Goal: Obtain resource: Download file/media

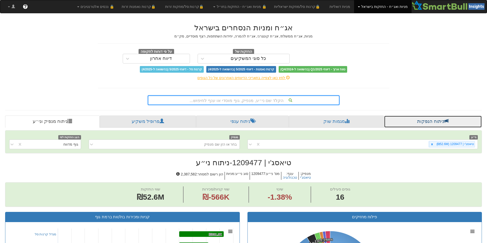
click at [439, 121] on link "ניתוח הנפקות" at bounding box center [433, 122] width 98 height 12
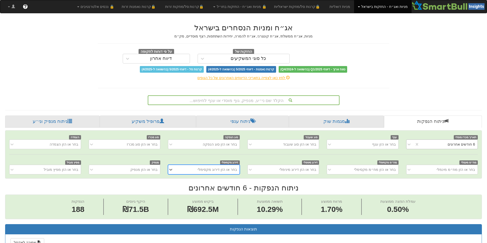
click at [425, 147] on div "6 חודשים אחרונים" at bounding box center [448, 145] width 58 height 8
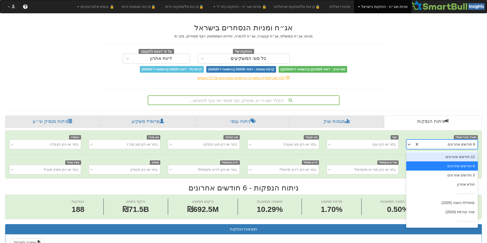
click at [443, 156] on div "12 חודשים אחרונים" at bounding box center [442, 157] width 72 height 9
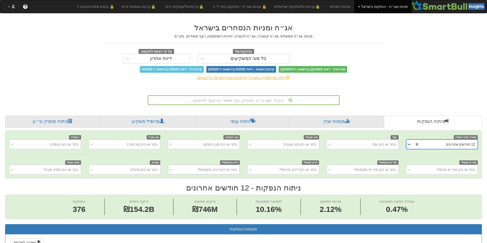
click at [206, 172] on div "בחר או הזן דירוג מקסימלי" at bounding box center [204, 170] width 72 height 10
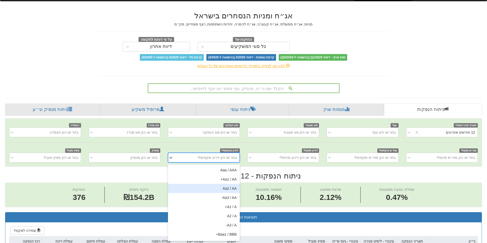
scroll to position [26, 0]
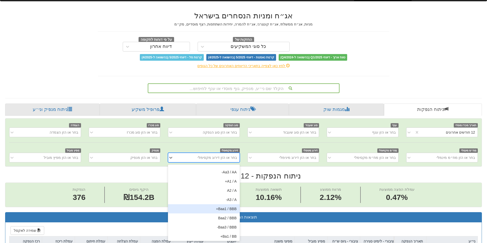
click at [214, 208] on div "Baa1 / BBB+" at bounding box center [204, 209] width 72 height 9
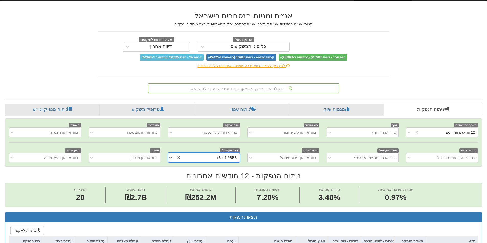
scroll to position [0, -6]
click at [220, 133] on div "בחר או הזן סוג הנפקה" at bounding box center [220, 132] width 34 height 5
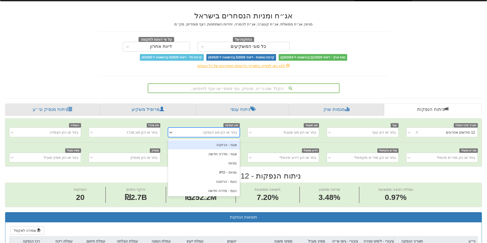
click at [221, 145] on div "אגח - הרחבה" at bounding box center [204, 145] width 72 height 9
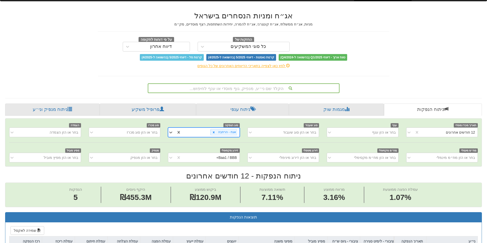
scroll to position [0, -14]
click at [196, 133] on div "אגח - הרחבה" at bounding box center [210, 132] width 58 height 8
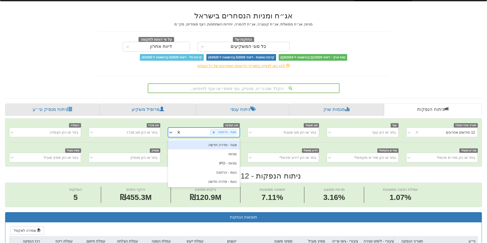
click at [214, 146] on div "אגח - סדרה חדשה" at bounding box center [204, 145] width 72 height 9
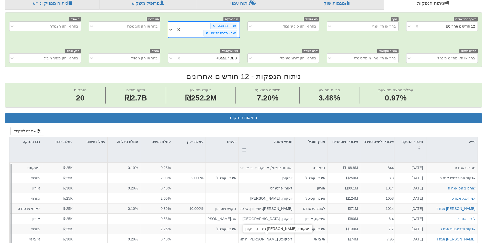
scroll to position [114, 0]
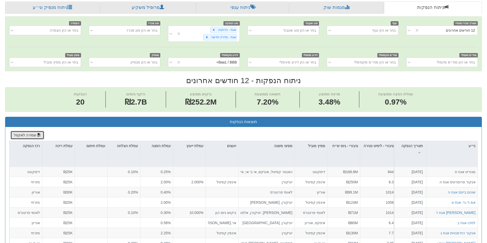
click at [26, 137] on button "שמירה לאקסל" at bounding box center [27, 135] width 34 height 9
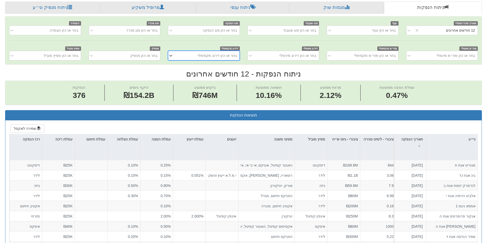
scroll to position [0, -10]
click at [142, 31] on div "בחר או הזן סוג מכרז" at bounding box center [142, 30] width 31 height 5
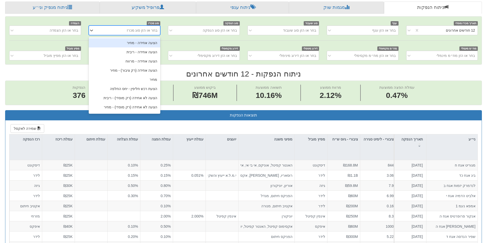
click at [142, 31] on div "בחר או הזן סוג מכרז" at bounding box center [142, 30] width 31 height 5
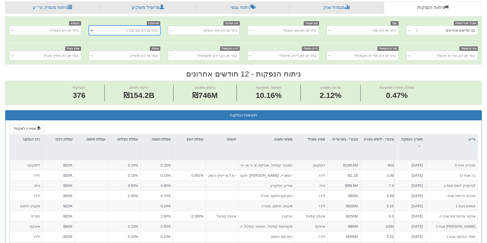
click at [227, 33] on div "בחר או הזן סוג הנפקה" at bounding box center [207, 30] width 63 height 8
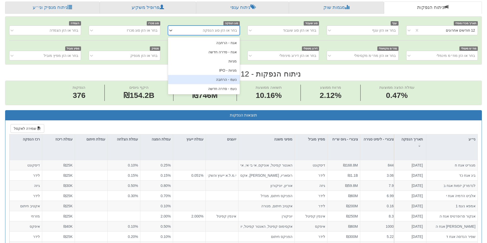
click at [222, 80] on div "נעמ - הרחבה" at bounding box center [204, 79] width 72 height 9
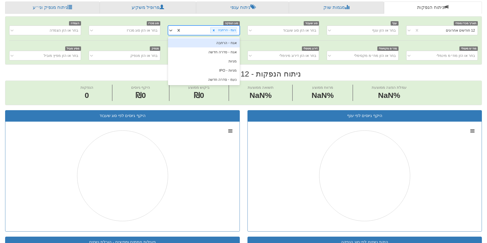
click at [193, 30] on div "נעמ - הרחבה" at bounding box center [210, 30] width 58 height 8
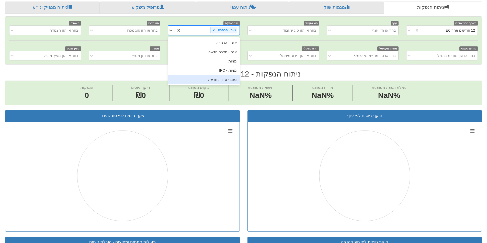
click at [222, 81] on div "נעמ - סדרה חדשה" at bounding box center [204, 79] width 72 height 9
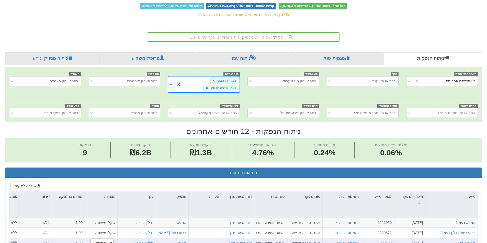
scroll to position [63, 0]
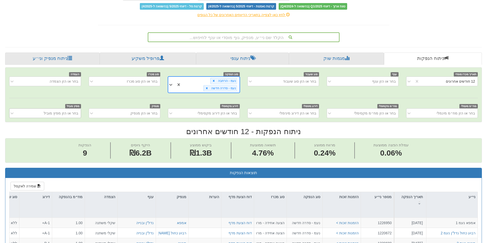
click at [43, 114] on div "בחר או הזן מפיץ מוביל" at bounding box center [48, 113] width 63 height 8
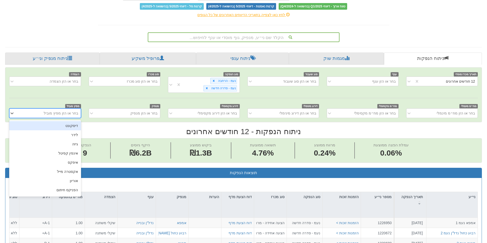
click at [43, 114] on div "בחר או הזן מפיץ מוביל" at bounding box center [48, 113] width 63 height 8
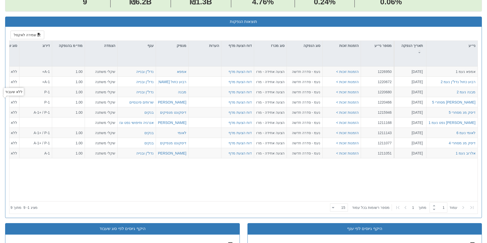
scroll to position [140, 0]
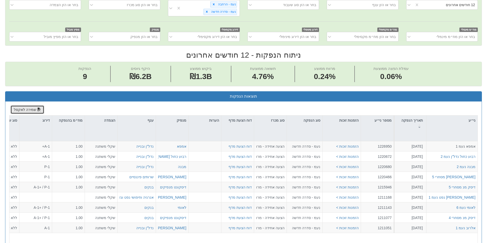
click at [30, 111] on button "שמירה לאקסל" at bounding box center [27, 110] width 34 height 9
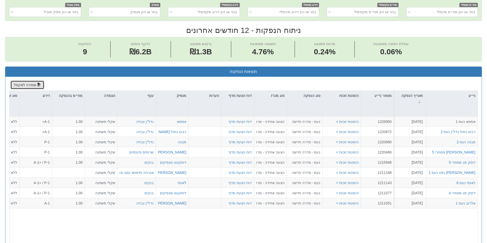
scroll to position [165, 0]
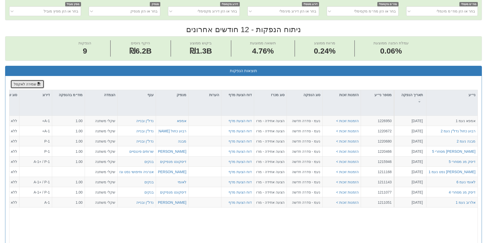
click at [30, 85] on button "שמירה לאקסל" at bounding box center [27, 84] width 34 height 9
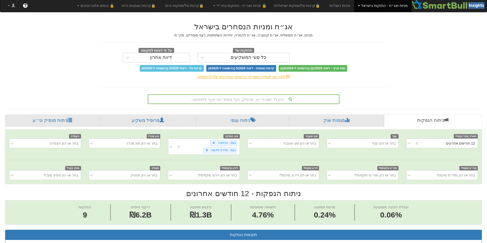
scroll to position [0, 0]
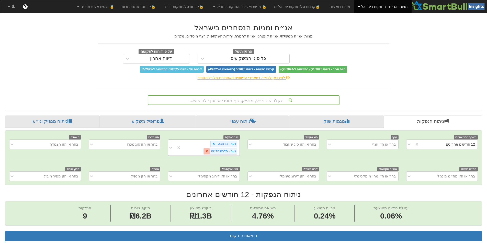
click at [207, 152] on icon at bounding box center [207, 152] width 2 height 2
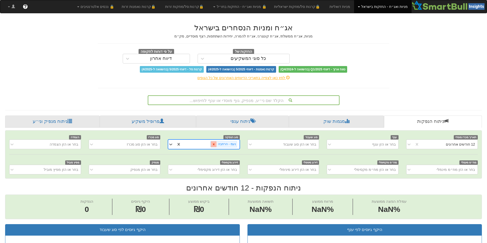
click at [215, 145] on icon at bounding box center [214, 145] width 2 height 2
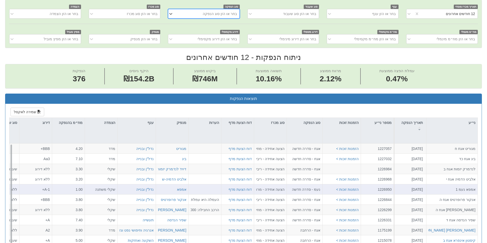
scroll to position [51, 0]
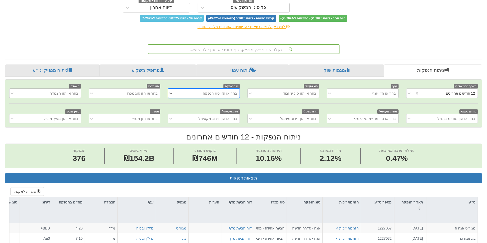
click at [73, 95] on div "בחר או הזן הצמדה" at bounding box center [64, 93] width 29 height 5
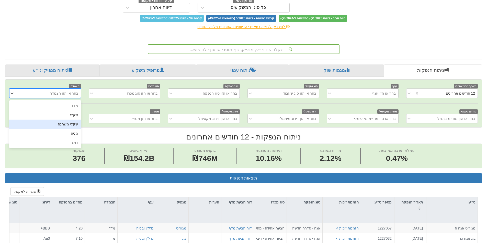
click at [78, 123] on div "שקלי משתנה" at bounding box center [45, 124] width 72 height 9
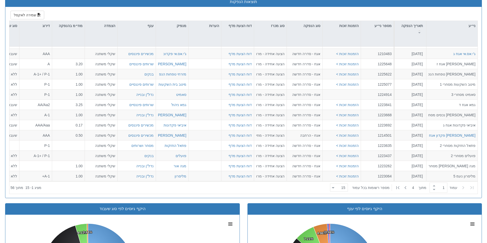
scroll to position [128, 0]
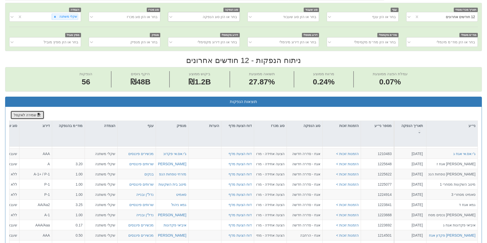
click at [32, 114] on button "שמירה לאקסל" at bounding box center [27, 115] width 34 height 9
